Goal: Find specific page/section: Find specific page/section

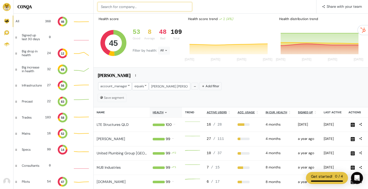
click at [130, 8] on input at bounding box center [145, 6] width 94 height 9
type input "fluid contract"
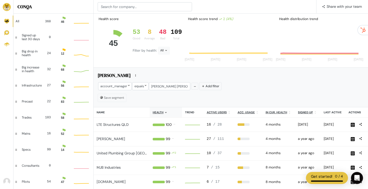
scroll to position [14, 15]
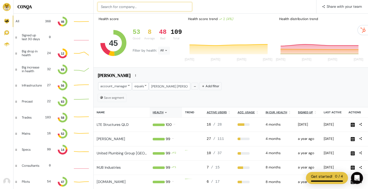
click at [165, 9] on input at bounding box center [145, 6] width 94 height 9
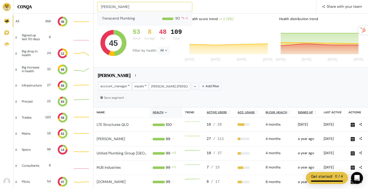
type input "[PERSON_NAME]"
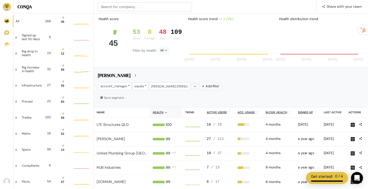
scroll to position [14, 15]
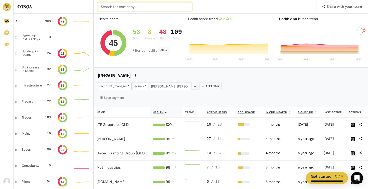
click at [124, 10] on input at bounding box center [145, 6] width 94 height 9
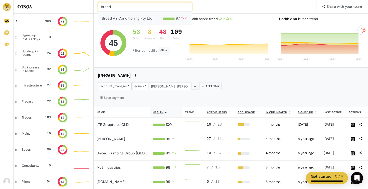
type input "broad"
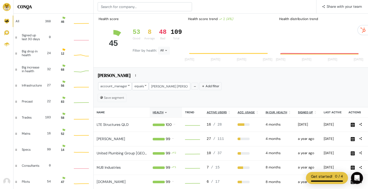
scroll to position [14, 15]
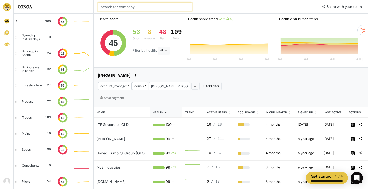
click at [151, 8] on input at bounding box center [145, 6] width 94 height 9
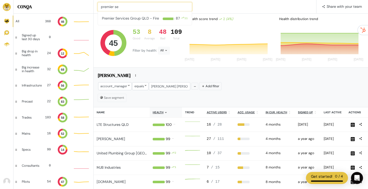
type input "premier se"
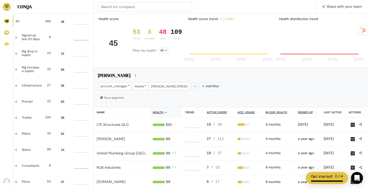
scroll to position [14, 15]
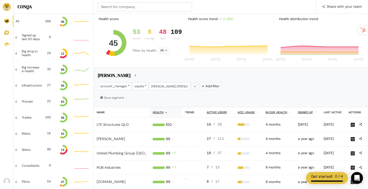
click at [144, 12] on div "📢 What's new Share with your team" at bounding box center [231, 7] width 274 height 14
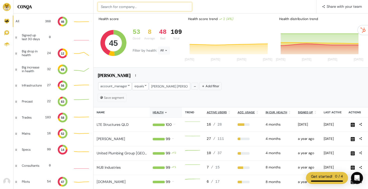
click at [143, 4] on input at bounding box center [145, 6] width 94 height 9
type input "AJP Group"
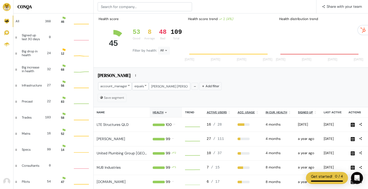
scroll to position [14, 15]
click at [124, 9] on input at bounding box center [145, 6] width 94 height 9
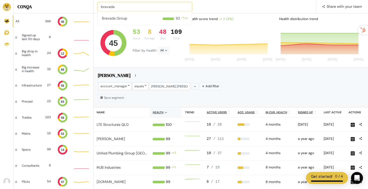
type input "bravada"
